Goal: Information Seeking & Learning: Understand process/instructions

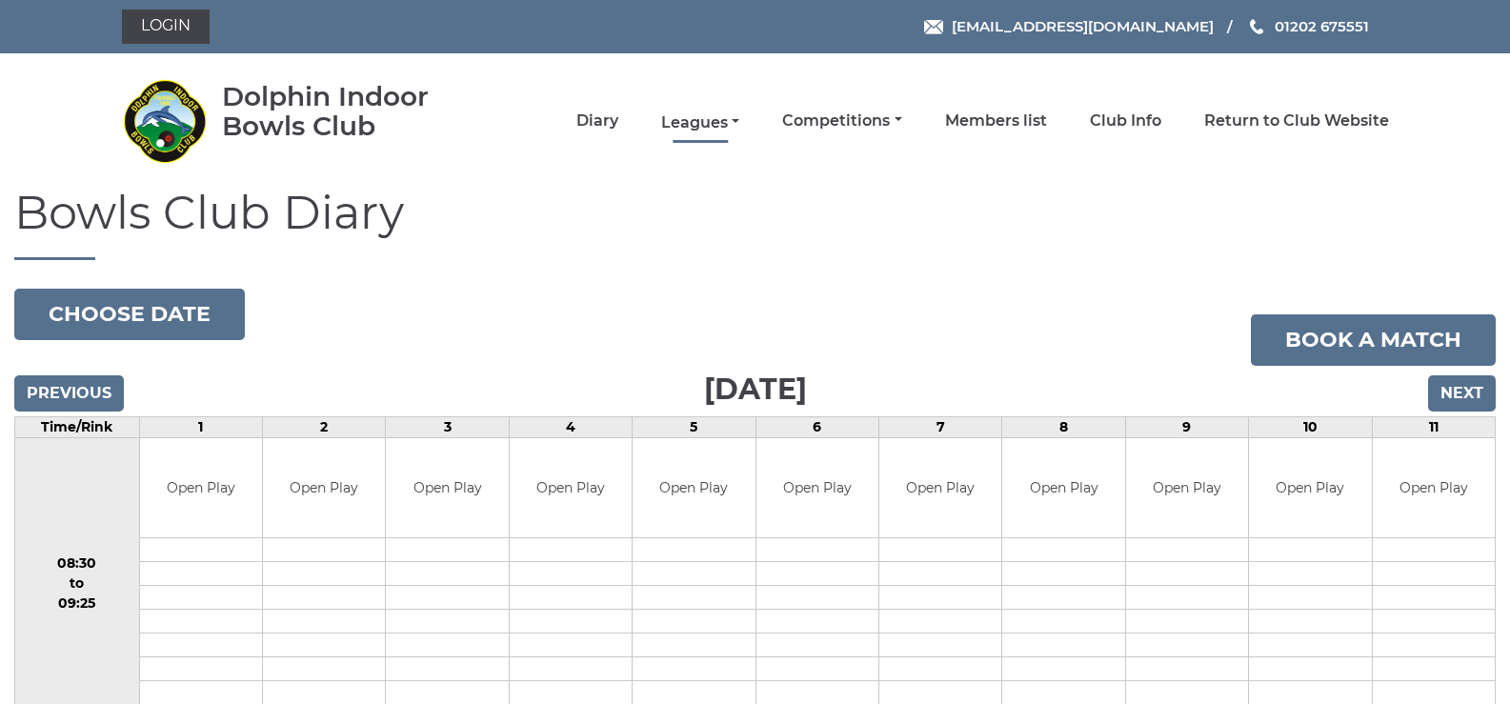
click at [737, 119] on link "Leagues" at bounding box center [700, 122] width 78 height 21
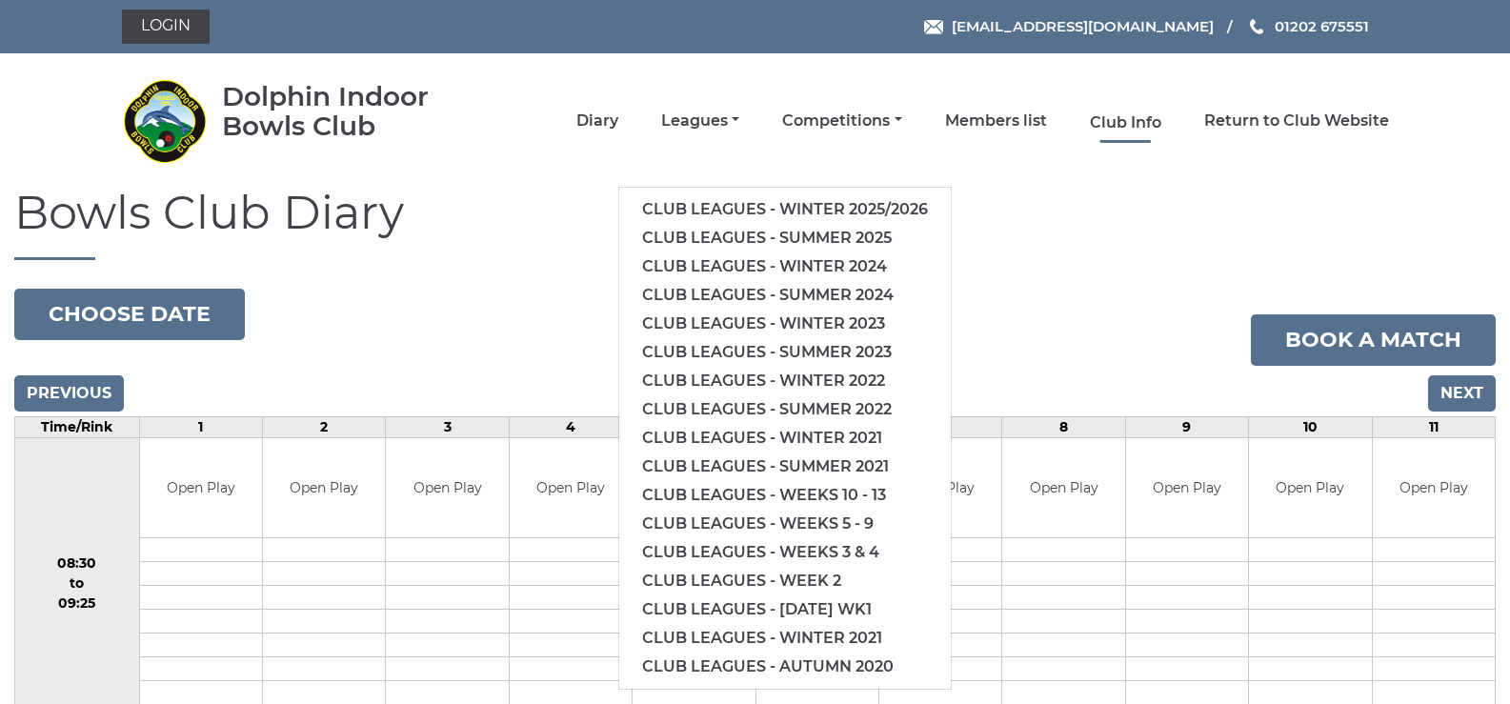
click at [1135, 117] on link "Club Info" at bounding box center [1125, 122] width 71 height 21
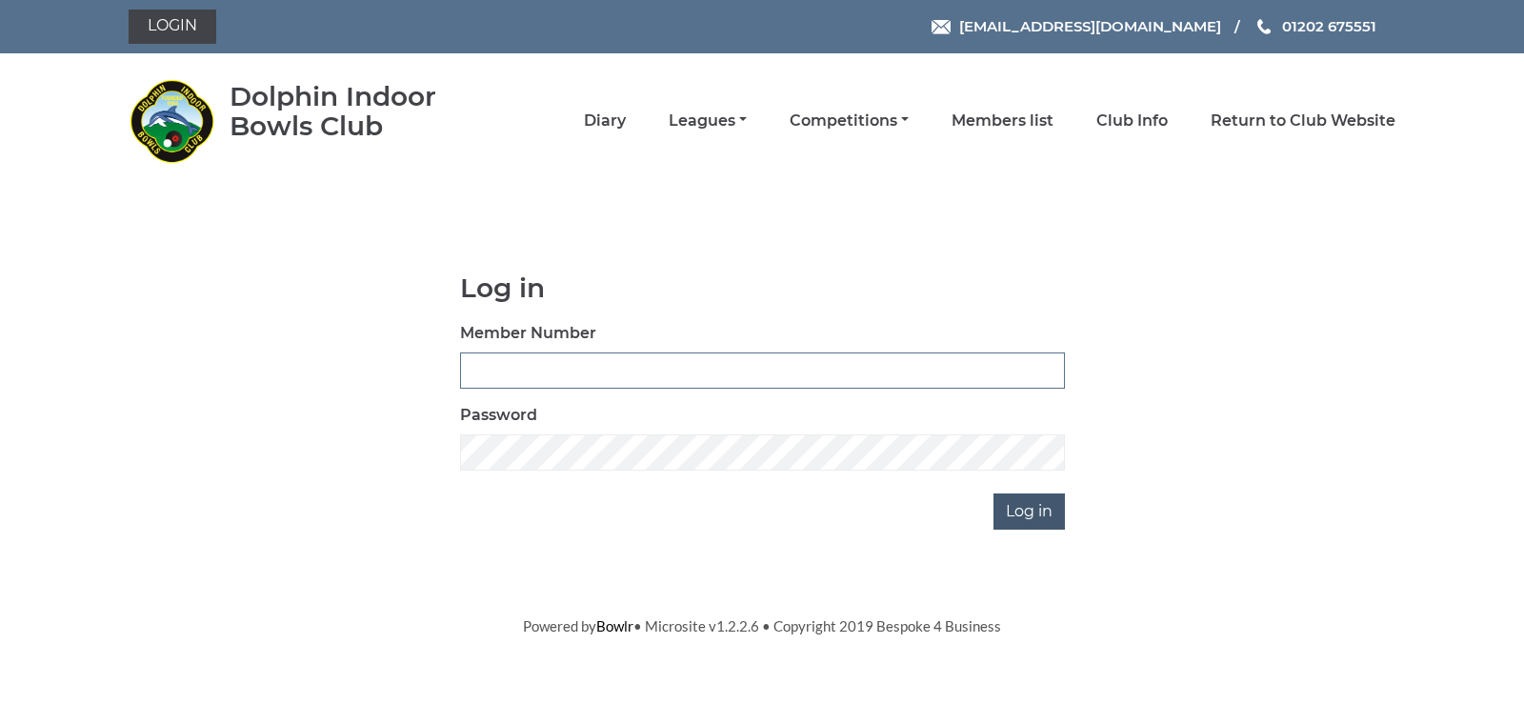
type input "3531"
click at [1038, 508] on input "Log in" at bounding box center [1029, 512] width 71 height 36
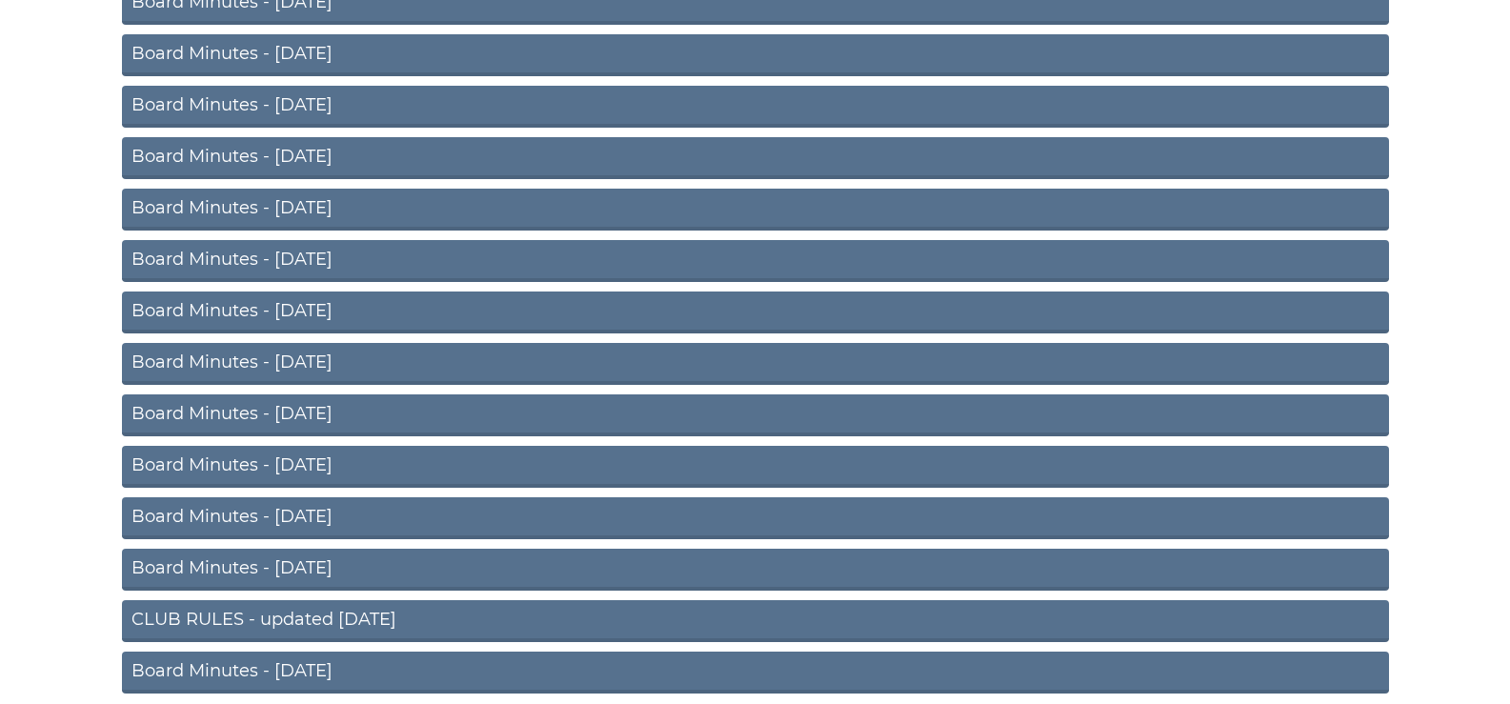
scroll to position [1159, 0]
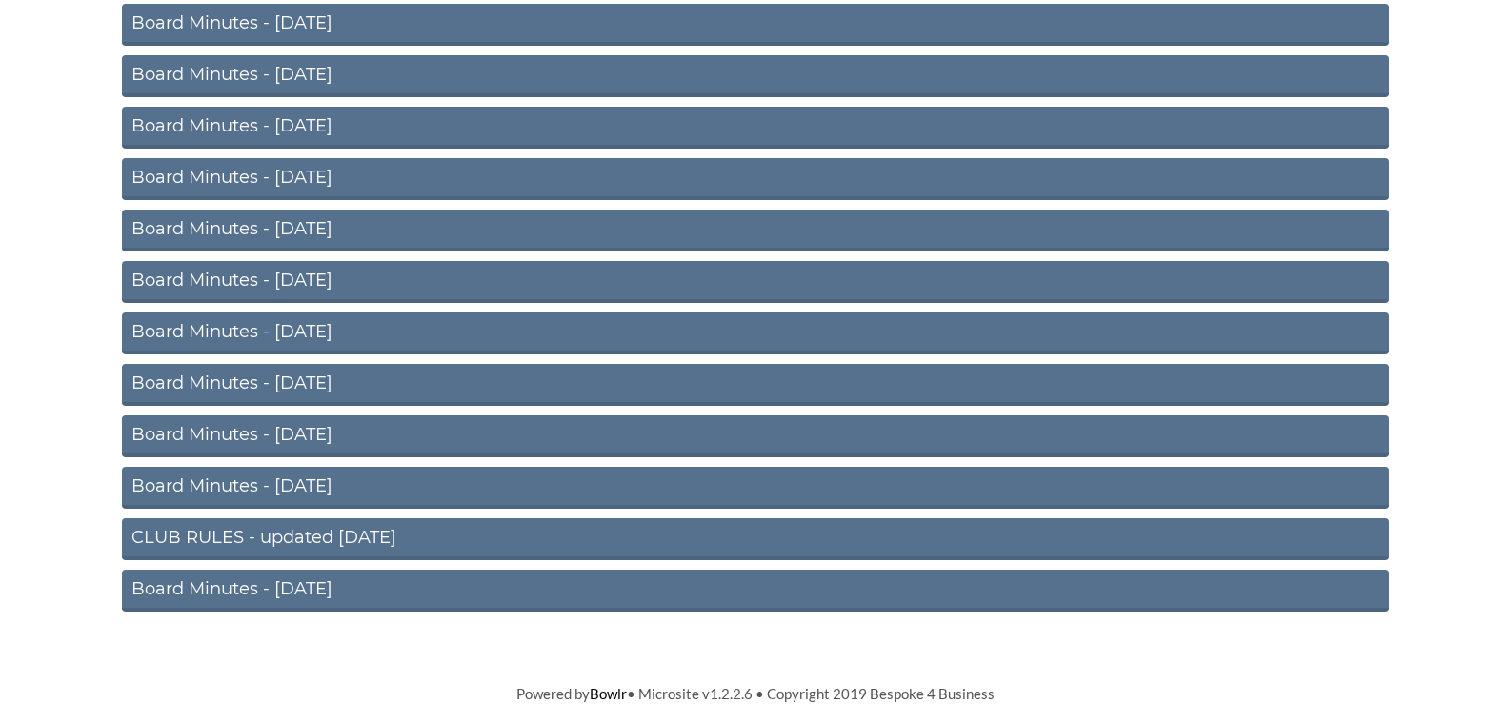
click at [370, 535] on link "CLUB RULES - updated March 2024" at bounding box center [755, 539] width 1267 height 42
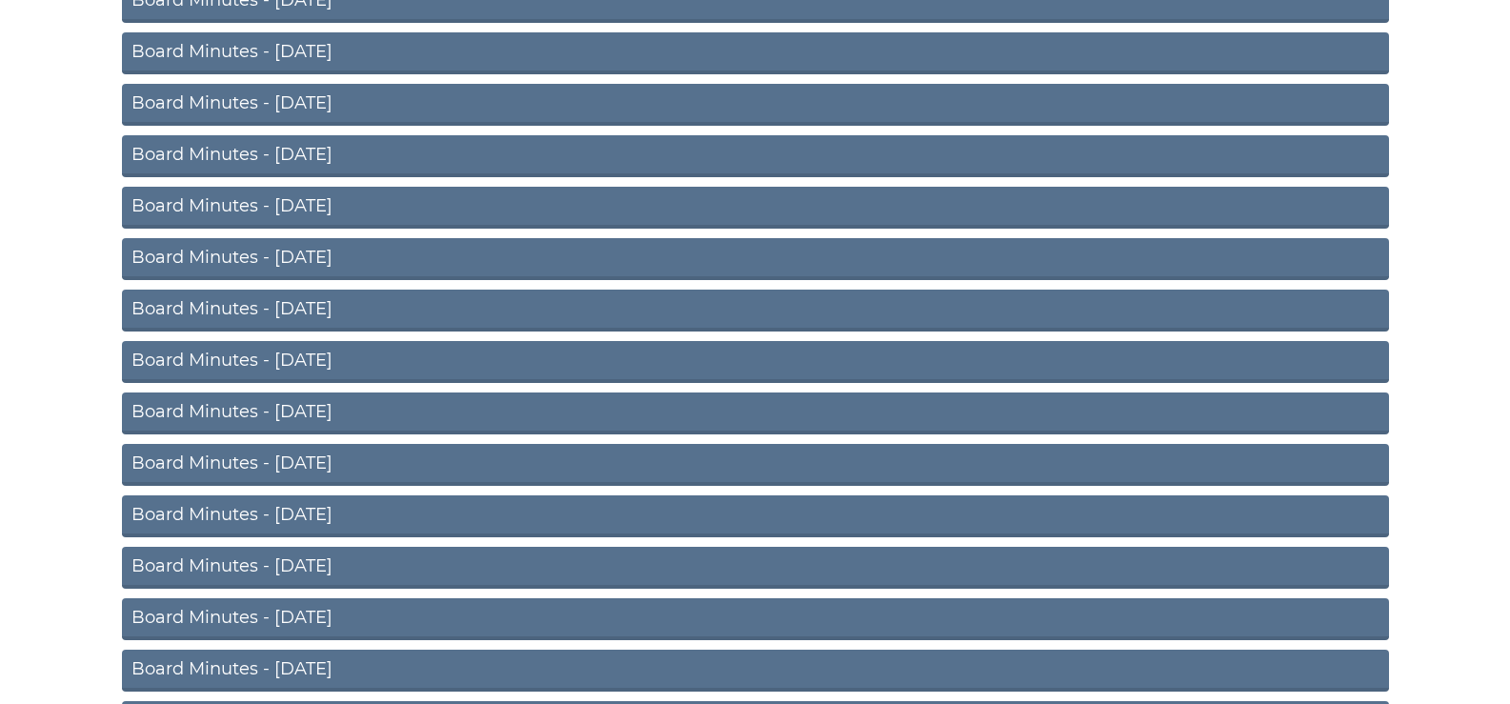
scroll to position [0, 0]
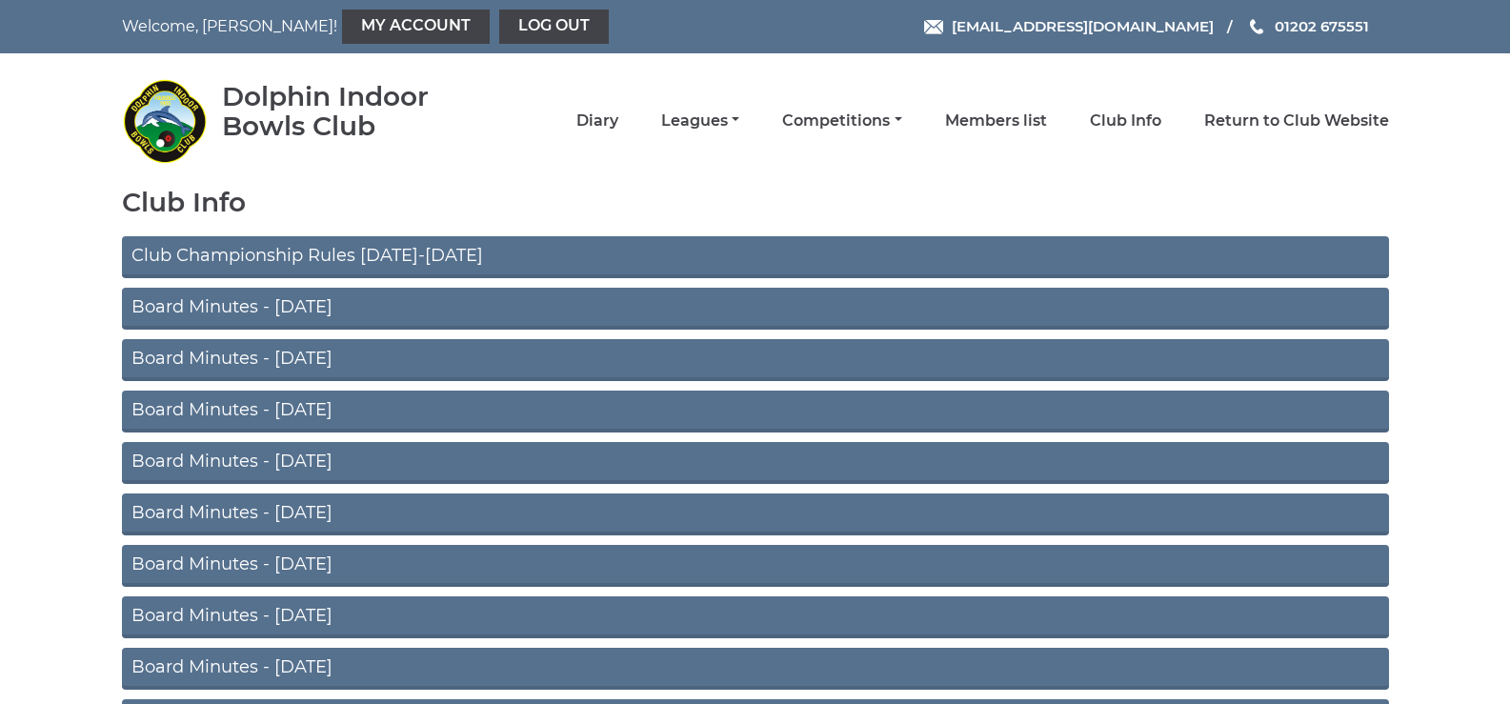
click at [493, 97] on div "Dolphin Indoor Bowls Club Diary Leagues Club leagues - Winter 2025/2026 Club le…" at bounding box center [756, 120] width 1296 height 119
click at [739, 119] on link "Leagues" at bounding box center [700, 122] width 78 height 21
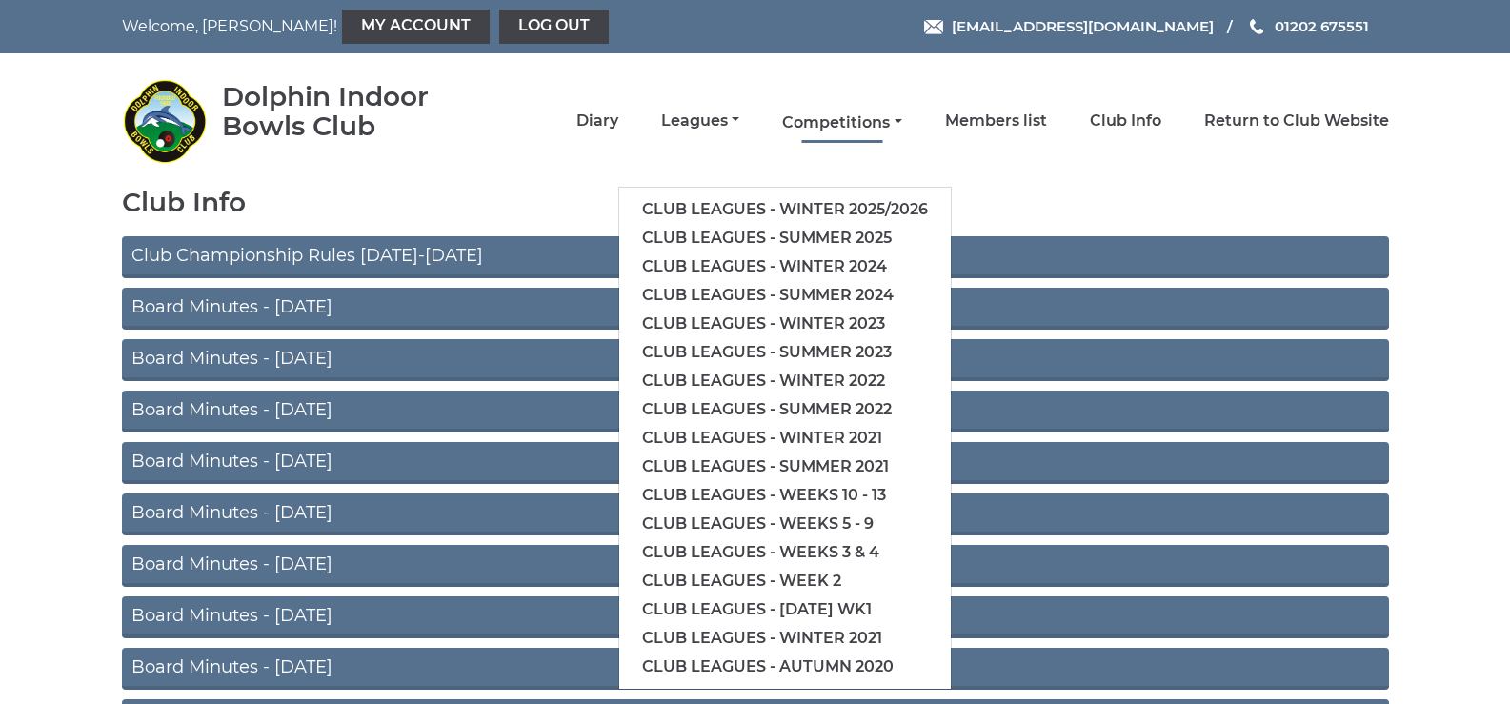
click at [898, 116] on link "Competitions" at bounding box center [841, 122] width 119 height 21
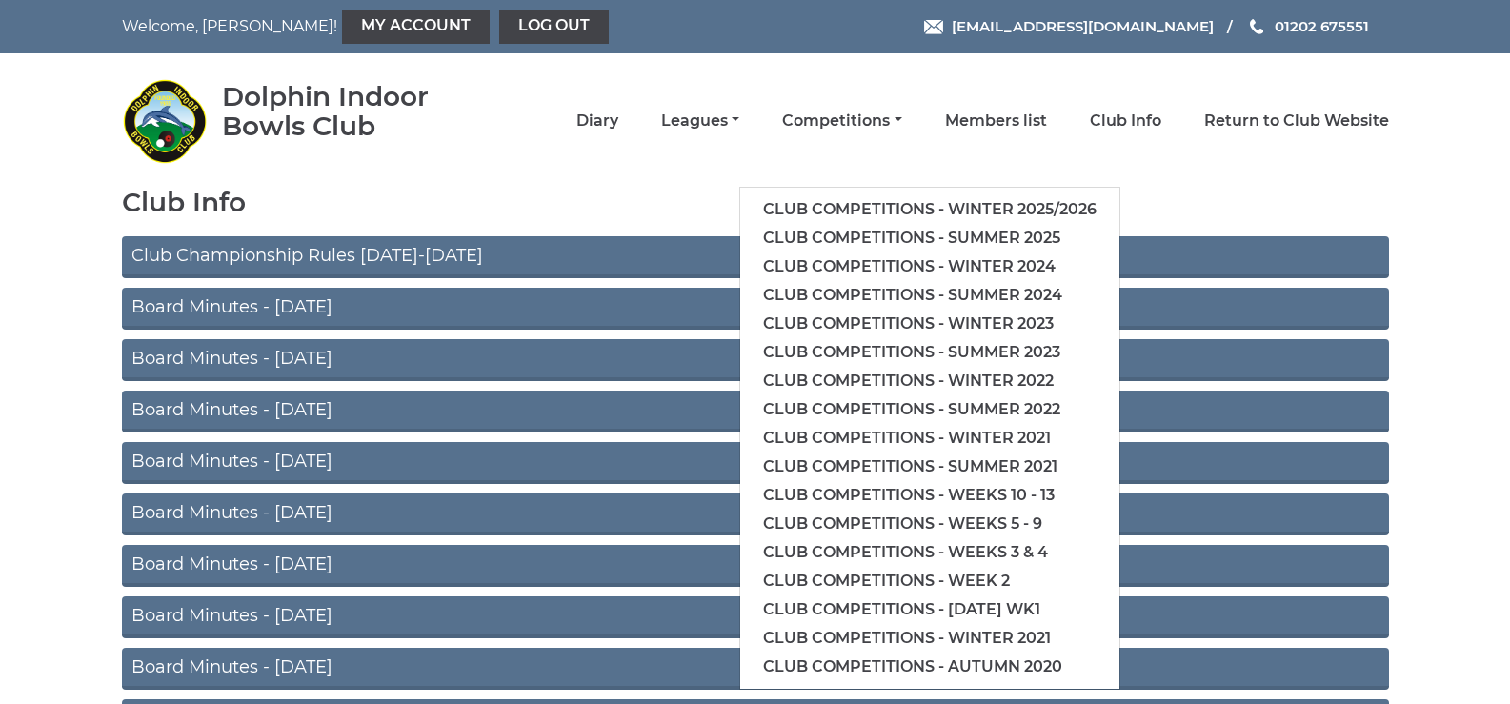
click at [870, 77] on div "Dolphin Indoor Bowls Club Diary Leagues Club leagues - Winter 2025/2026 Club le…" at bounding box center [756, 120] width 1296 height 119
